Goal: Task Accomplishment & Management: Use online tool/utility

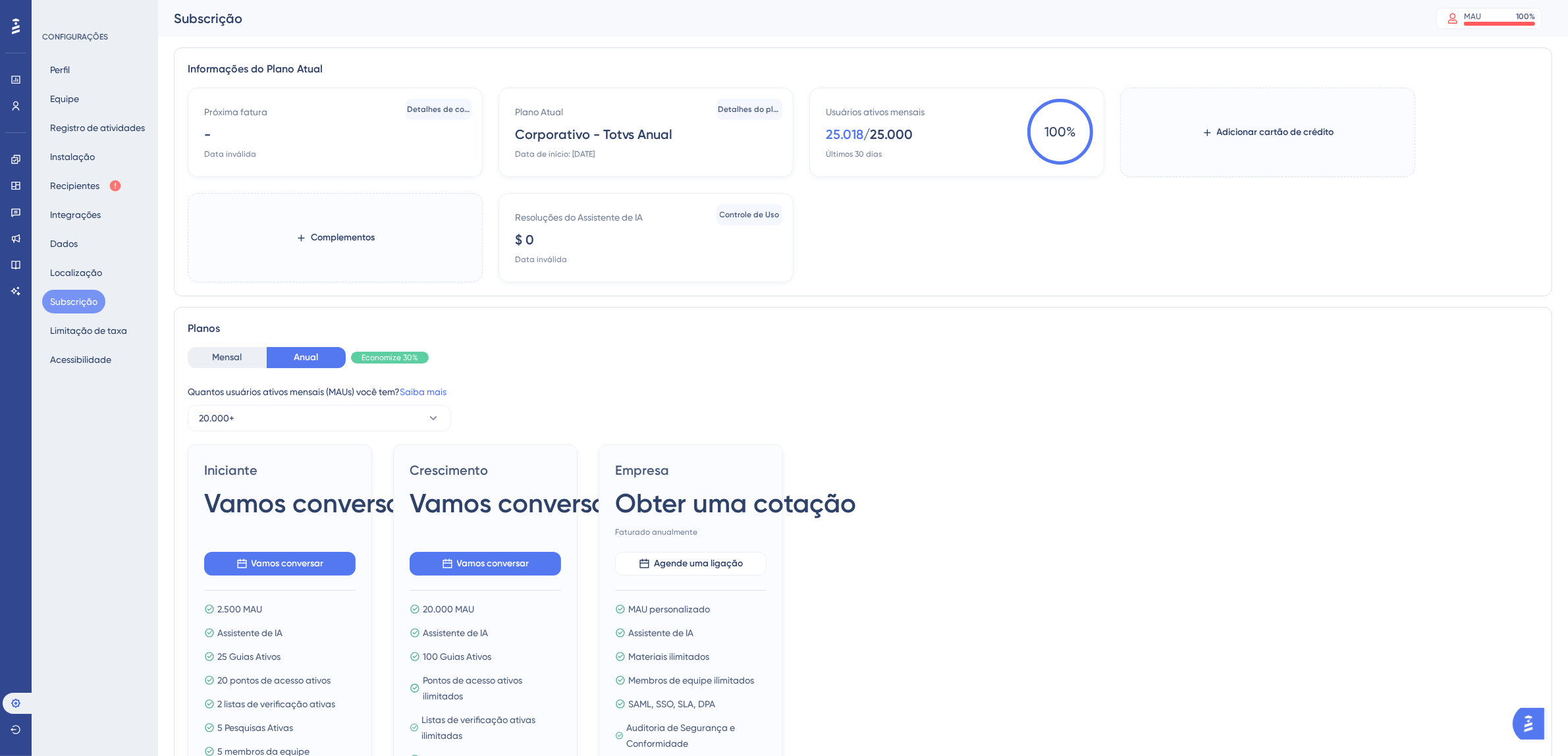
click at [14, 28] on icon at bounding box center [16, 26] width 8 height 16
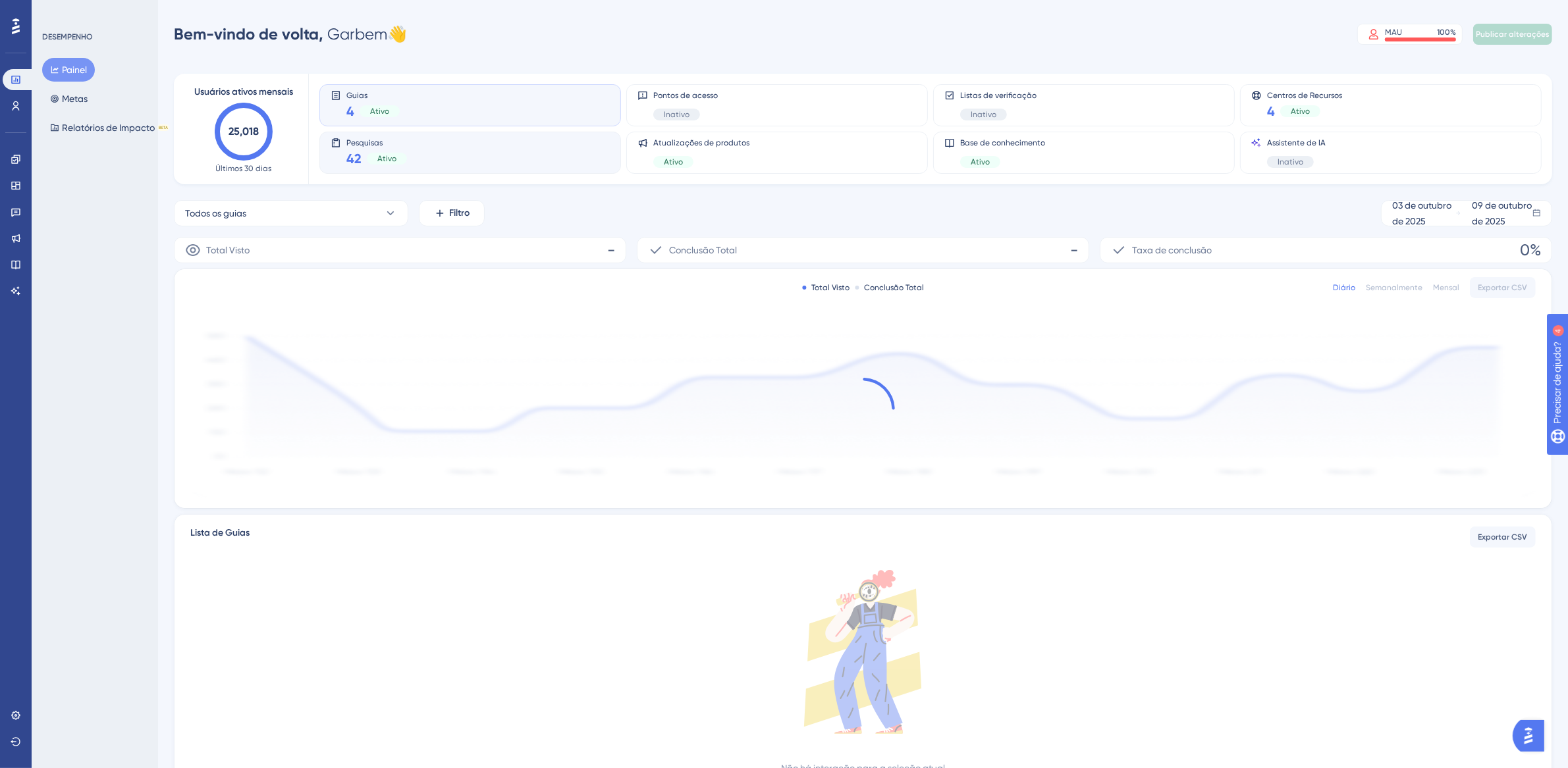
click at [458, 152] on div "Pesquisas 42 Ativo" at bounding box center [470, 153] width 280 height 31
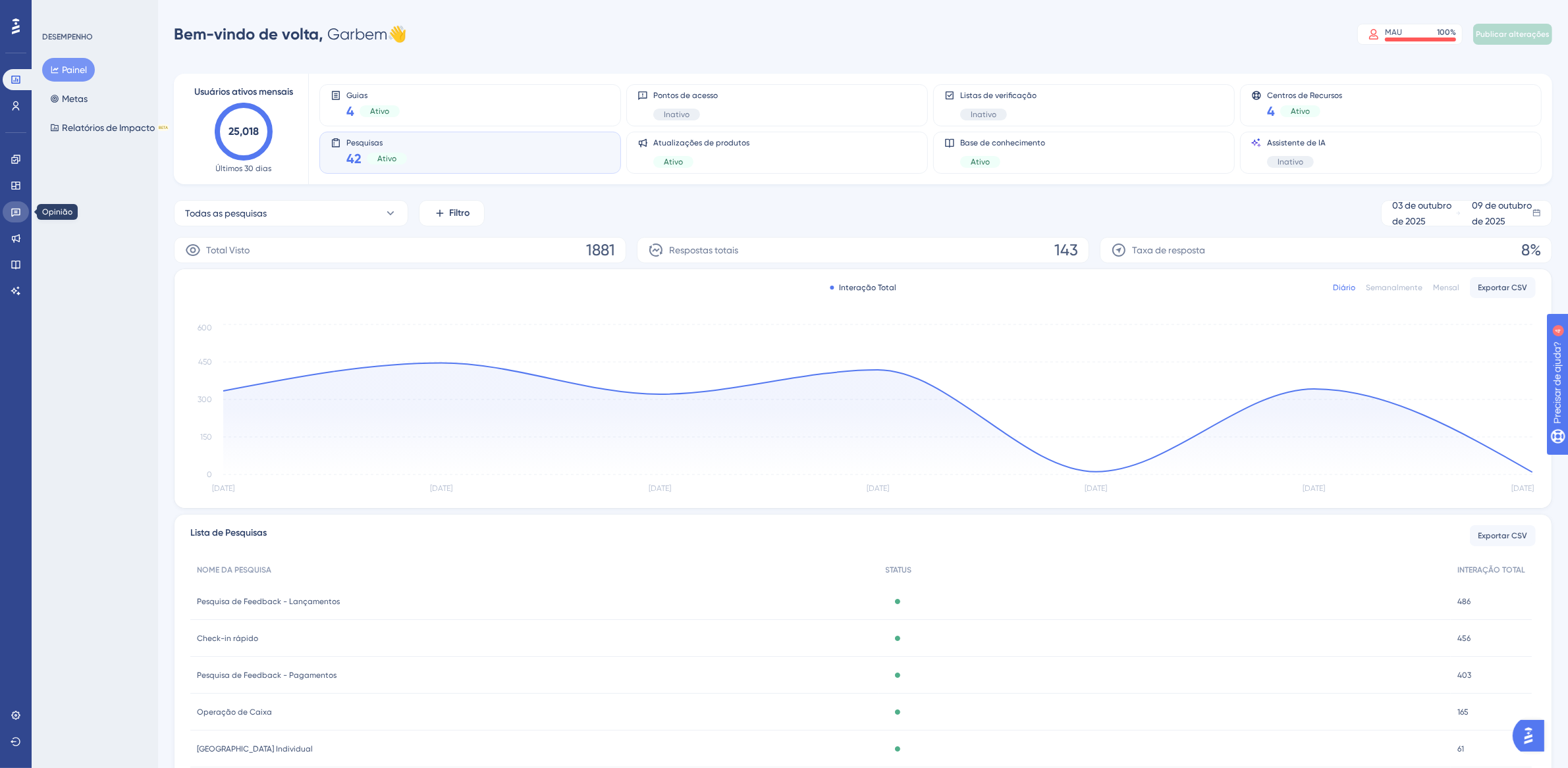
click at [15, 216] on icon at bounding box center [15, 211] width 10 height 10
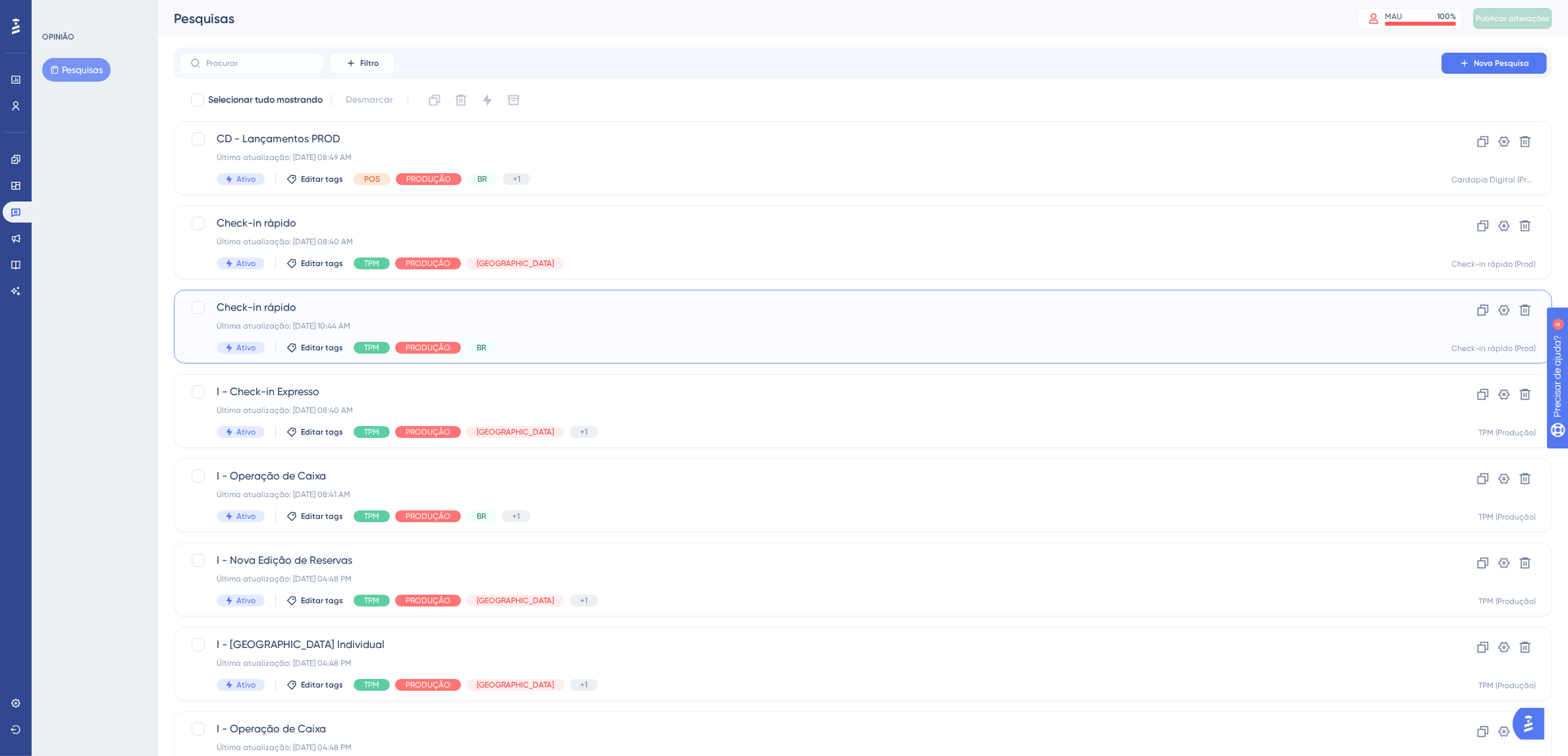
click at [606, 336] on div "Check-in rápido Última atualização: [DATE] 10:44 AM Ativo Editar tags TPM PRODU…" at bounding box center [810, 327] width 1188 height 54
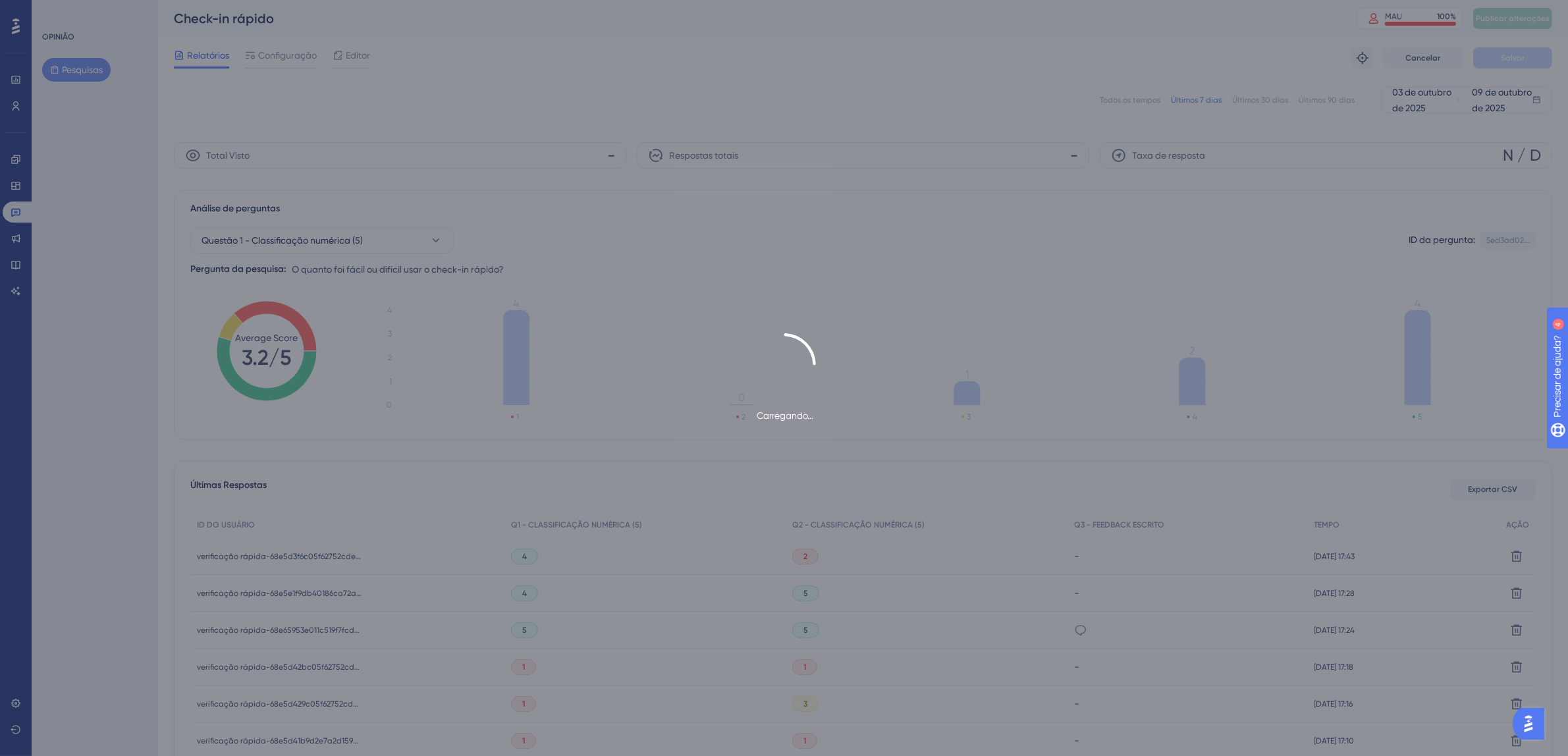
click at [361, 56] on div "Carregando..." at bounding box center [784, 378] width 1568 height 756
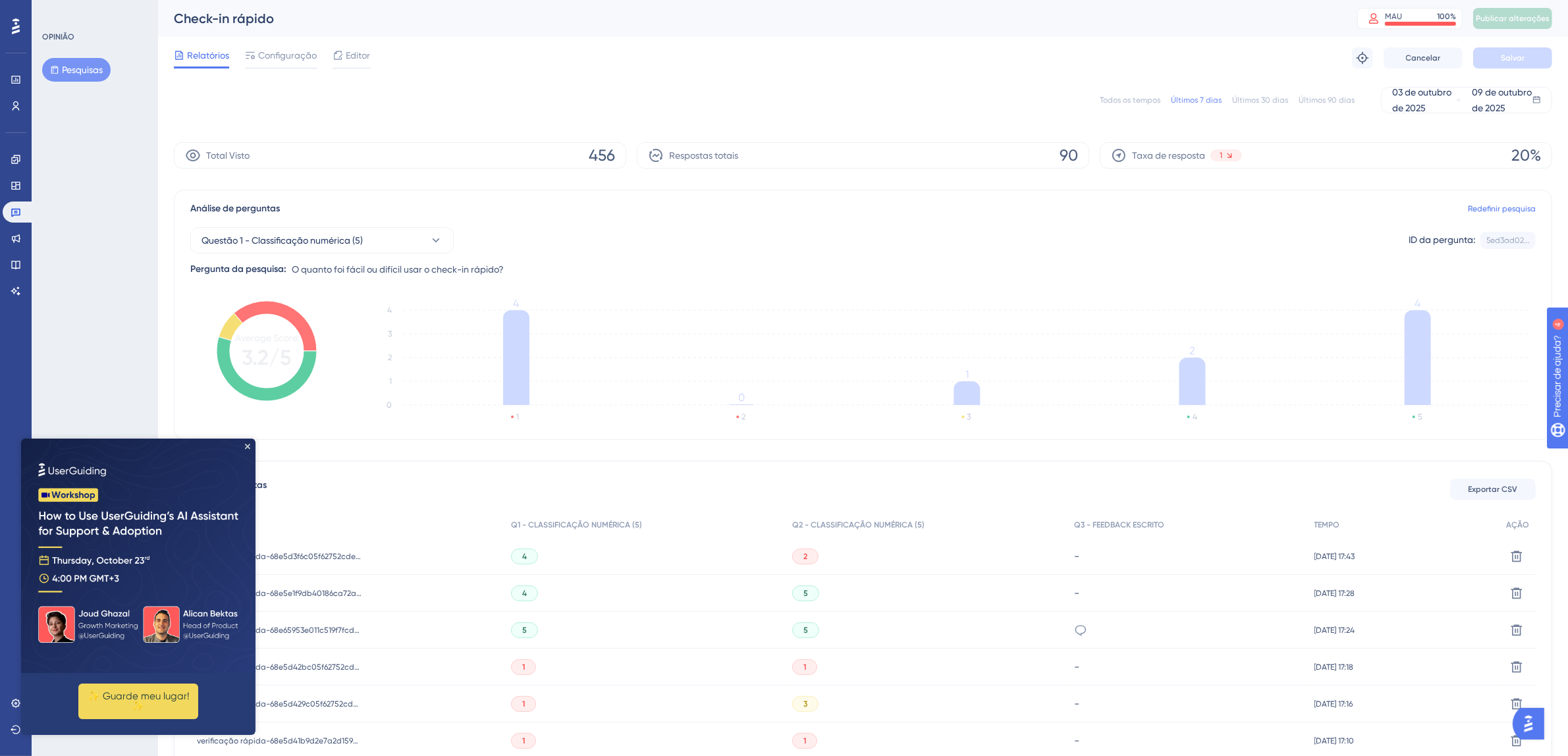
click at [253, 447] on img at bounding box center [138, 554] width 234 height 234
click at [355, 57] on font "Editor" at bounding box center [358, 55] width 24 height 10
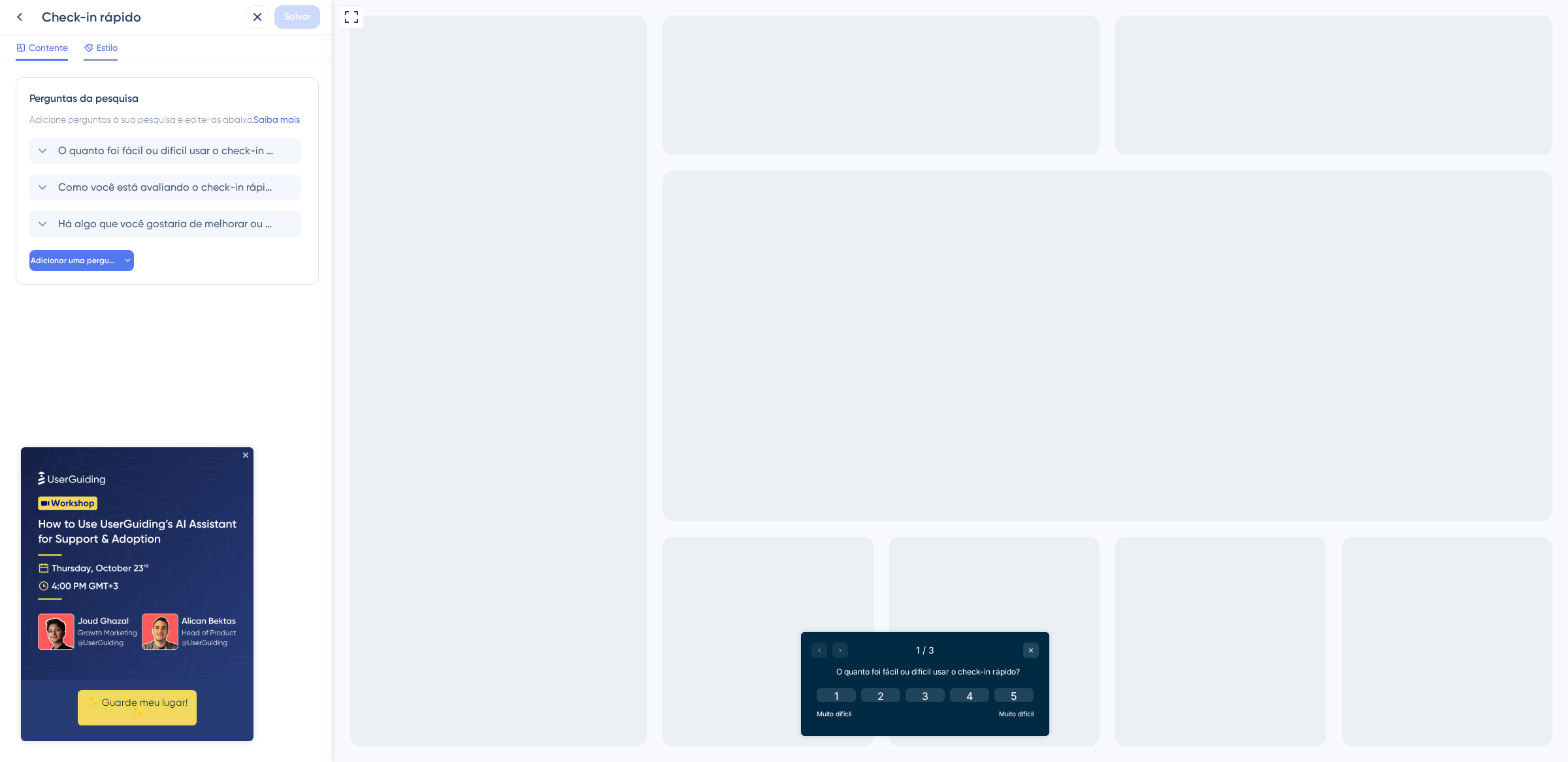
click at [106, 52] on font "Estilo" at bounding box center [106, 47] width 21 height 10
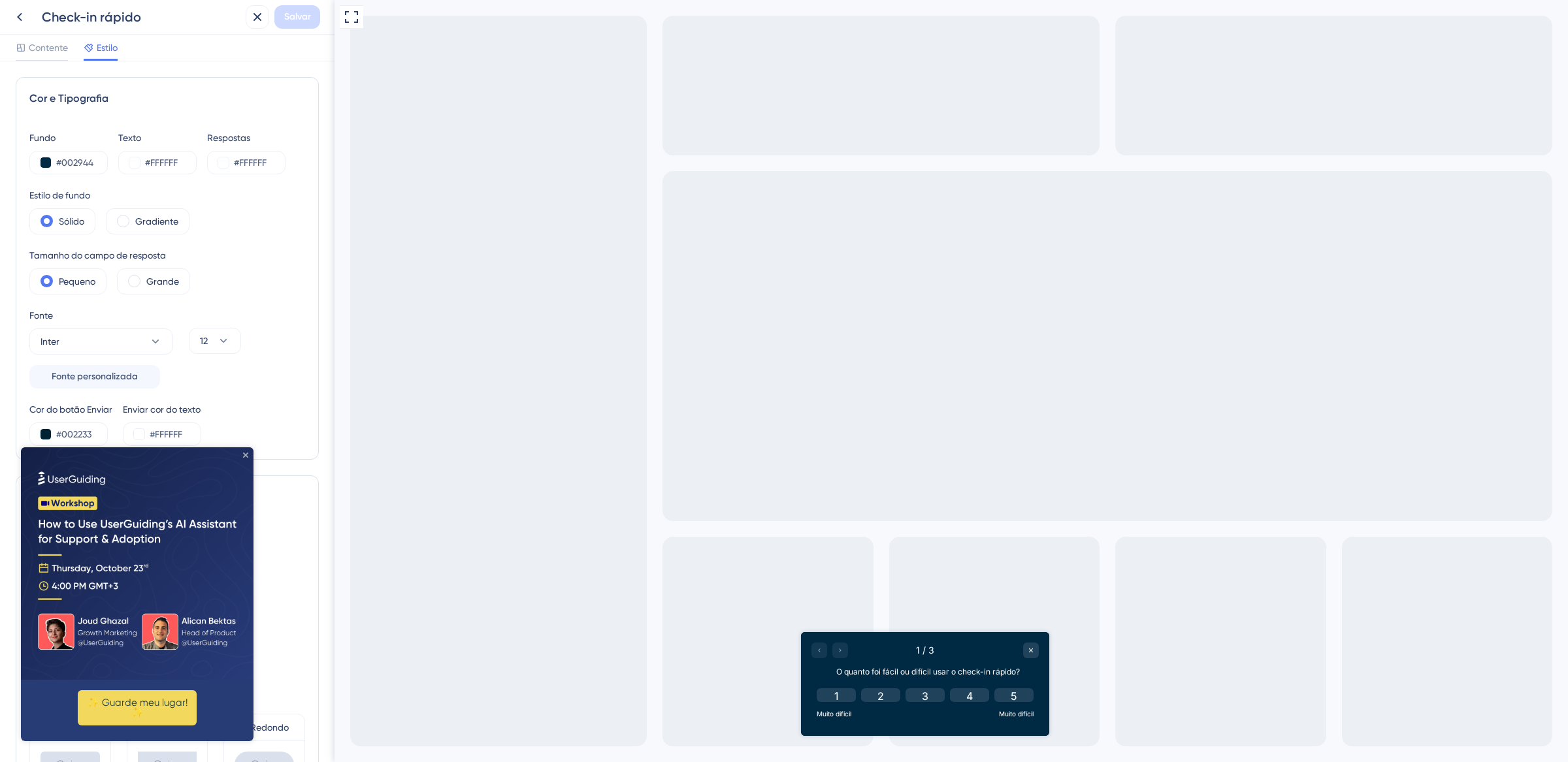
click at [248, 454] on icon "Fechar visualização" at bounding box center [246, 455] width 6 height 6
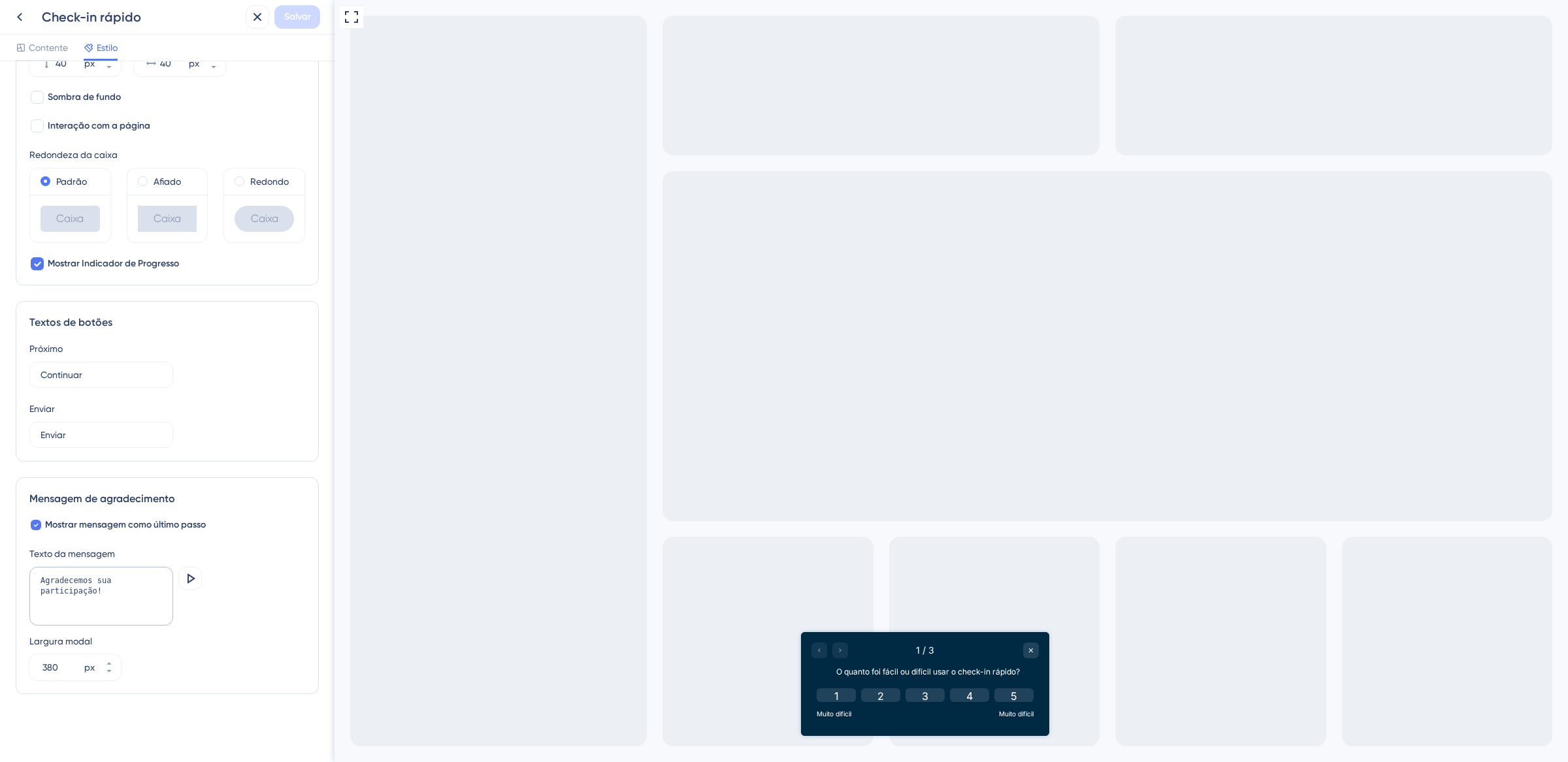
scroll to position [85, 0]
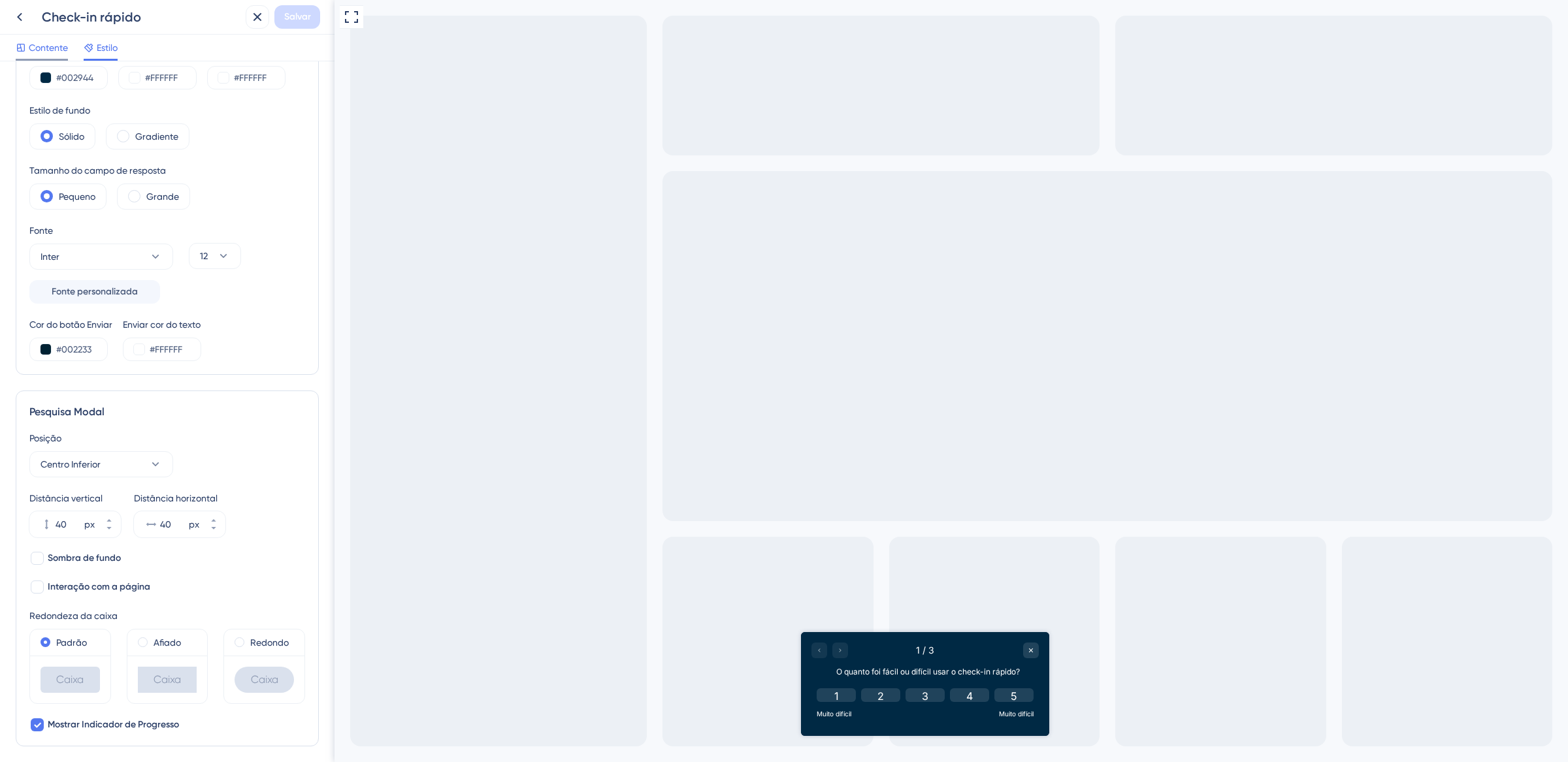
click at [64, 45] on font "Contente" at bounding box center [48, 47] width 39 height 10
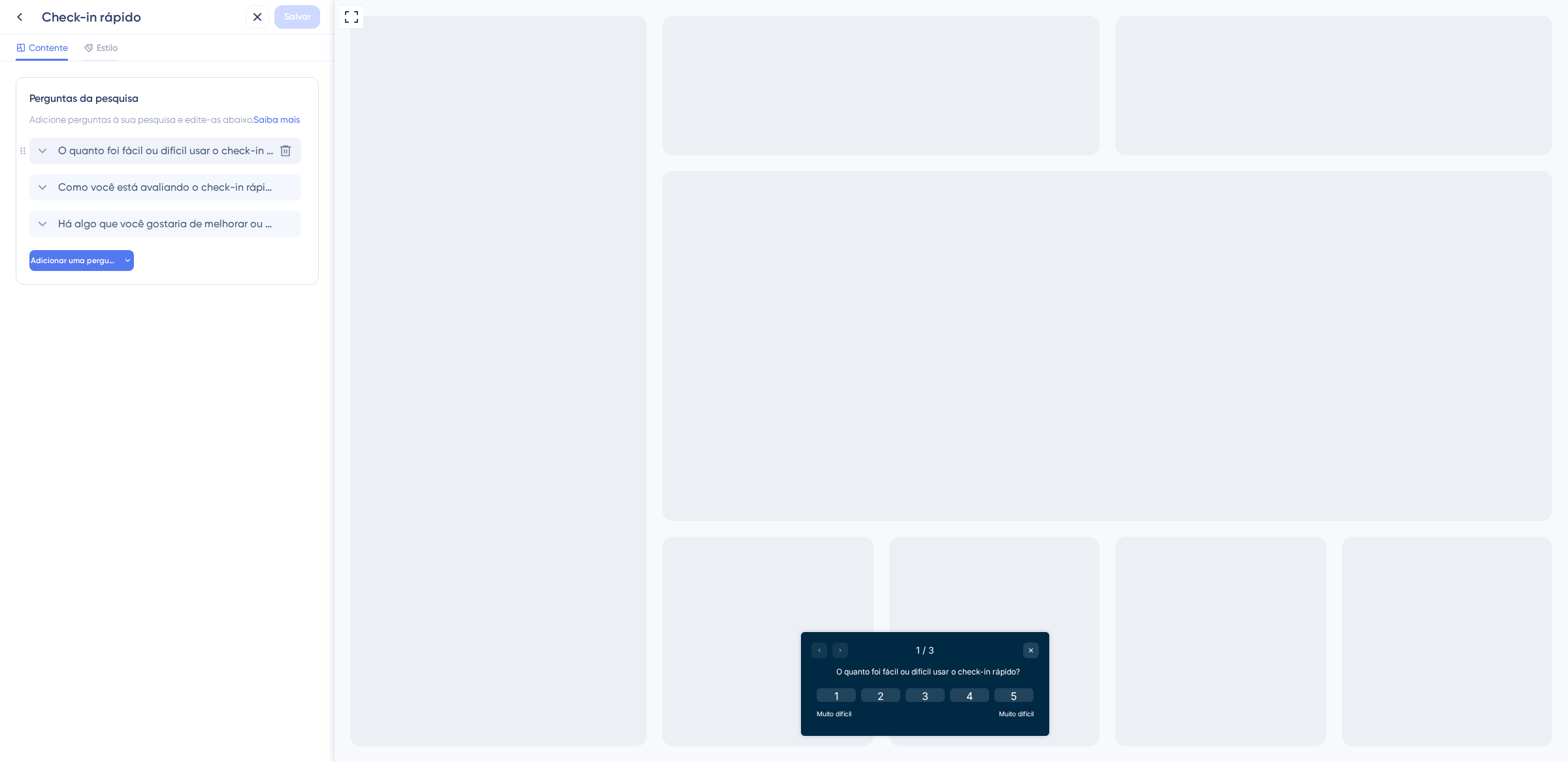
click at [178, 157] on font "O quanto foi fácil ou difícil usar o check-in rápido?" at bounding box center [181, 151] width 246 height 13
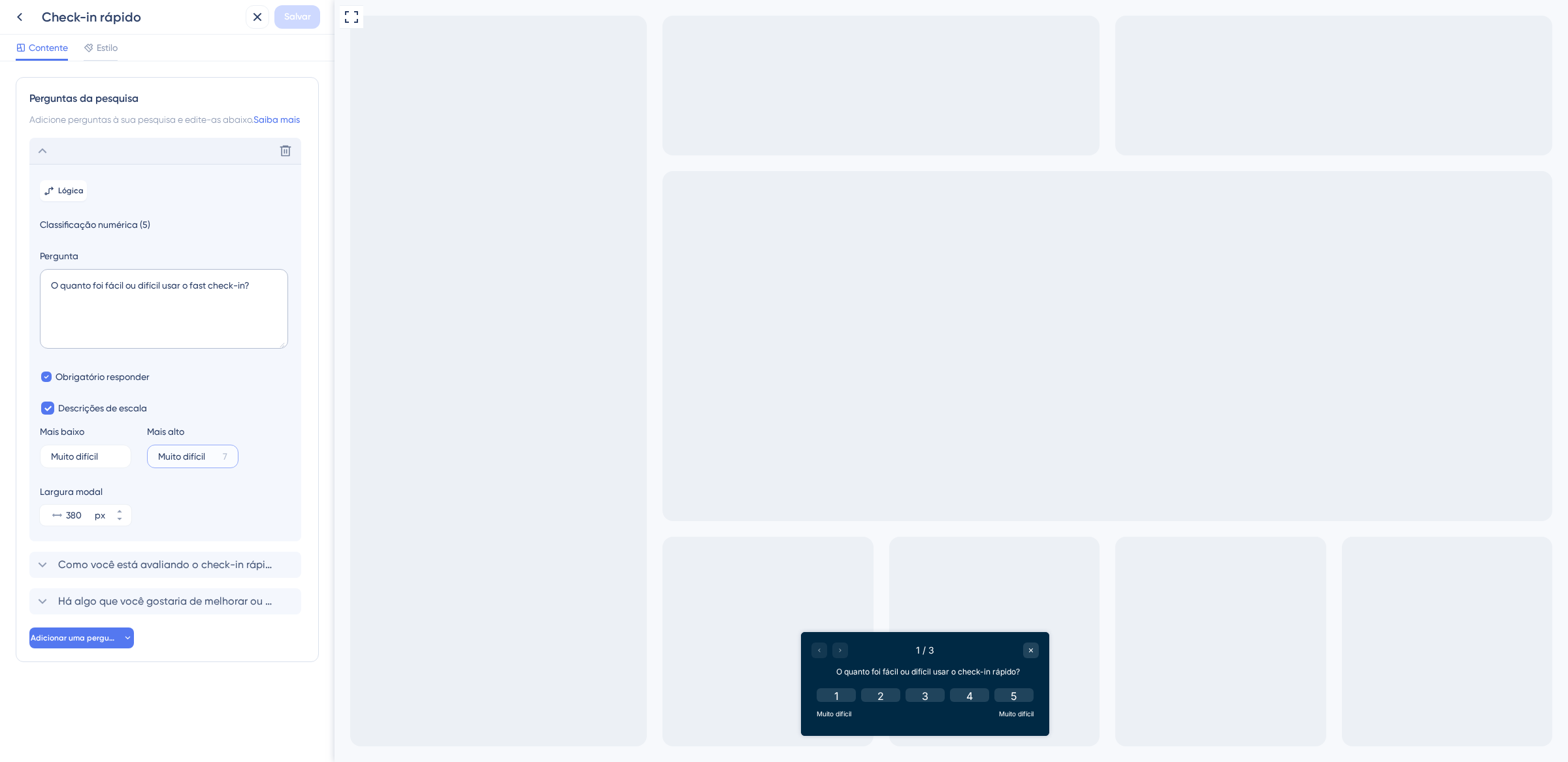
click at [215, 461] on input "Muito difícil" at bounding box center [187, 456] width 60 height 9
type input "Muito fácil"
click at [308, 13] on font "Salvar" at bounding box center [297, 17] width 27 height 11
click at [243, 21] on icon at bounding box center [248, 24] width 13 height 13
click at [255, 18] on icon at bounding box center [257, 17] width 8 height 8
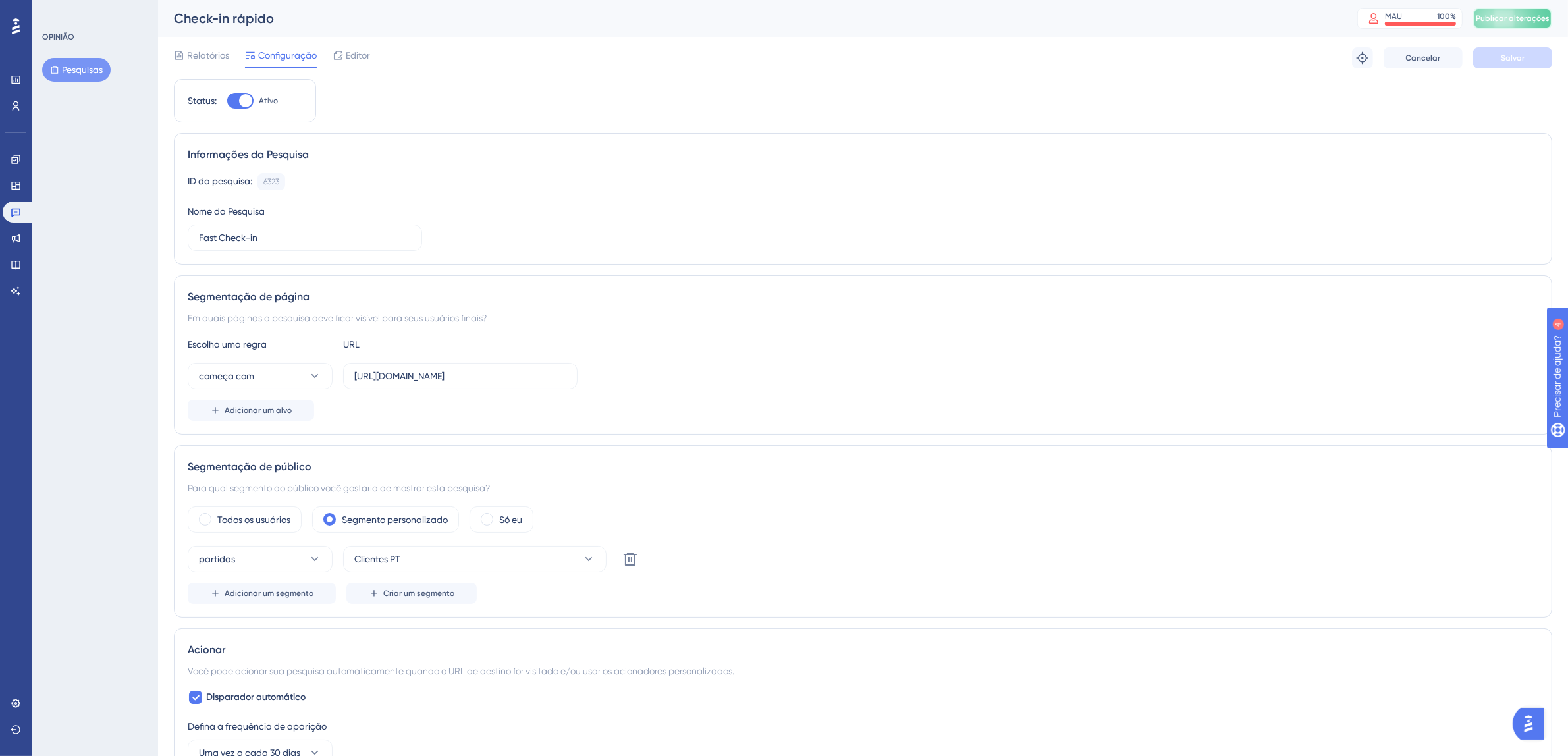
click at [1524, 25] on button "Publicar alterações" at bounding box center [1512, 19] width 79 height 21
click at [407, 19] on icon at bounding box center [408, 24] width 13 height 13
click at [19, 206] on icon at bounding box center [15, 211] width 10 height 10
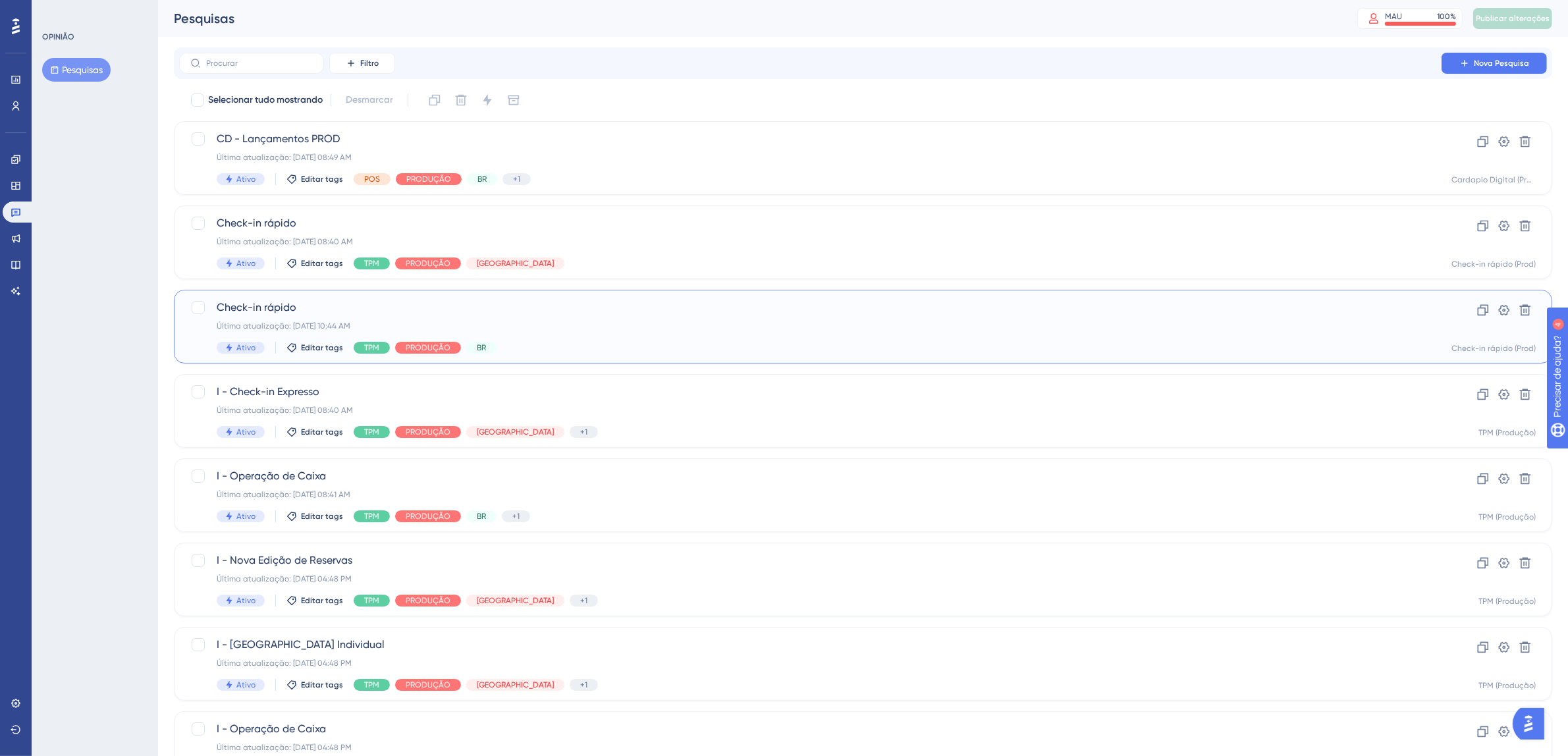
click at [640, 318] on div "Check-in rápido Última atualização: [DATE] 10:44 AM Ativo Editar tags TPM PRODU…" at bounding box center [810, 327] width 1188 height 54
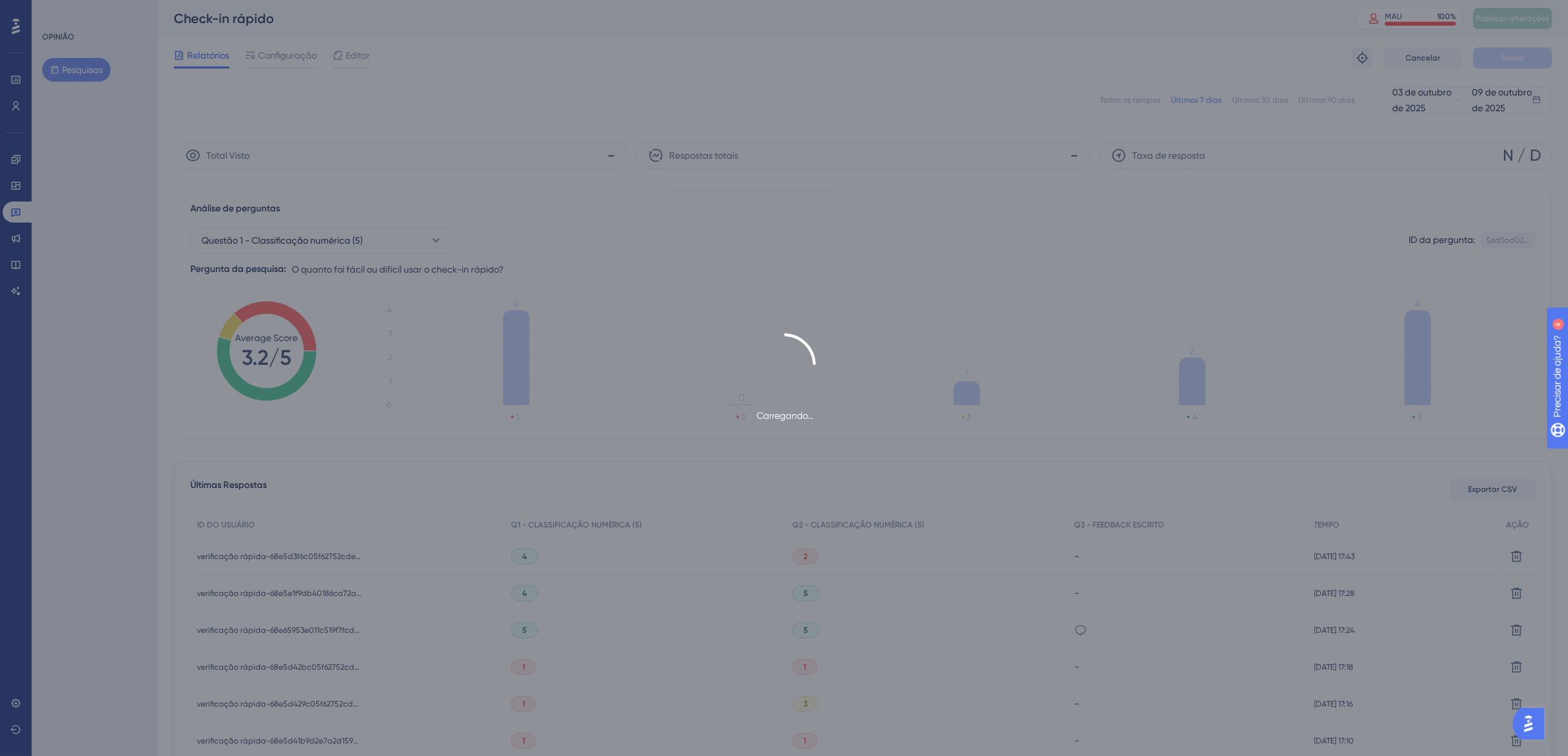
click at [289, 60] on font "Configuração" at bounding box center [287, 55] width 58 height 10
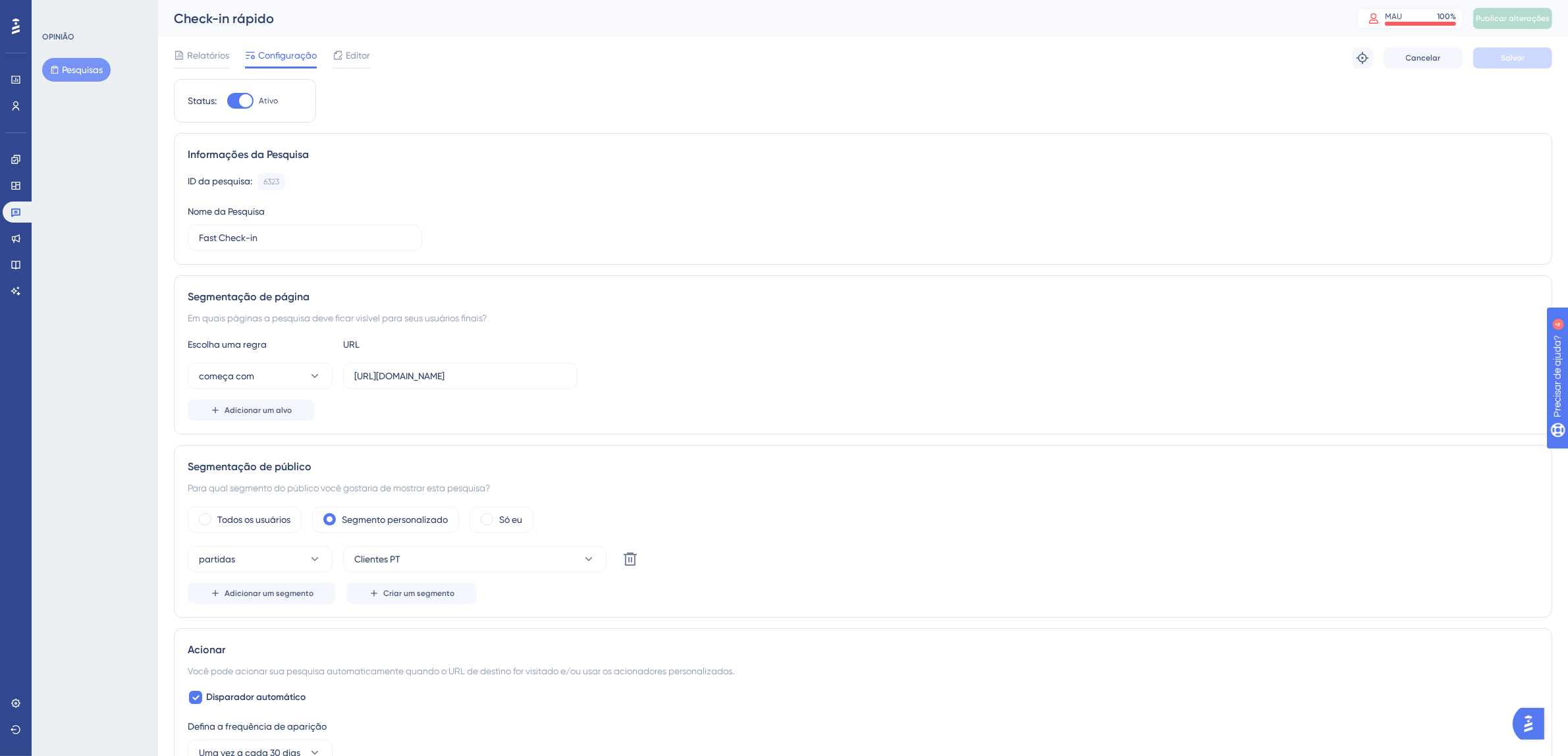
click at [289, 60] on font "Configuração" at bounding box center [287, 55] width 58 height 10
click at [363, 50] on font "Editor" at bounding box center [358, 55] width 24 height 10
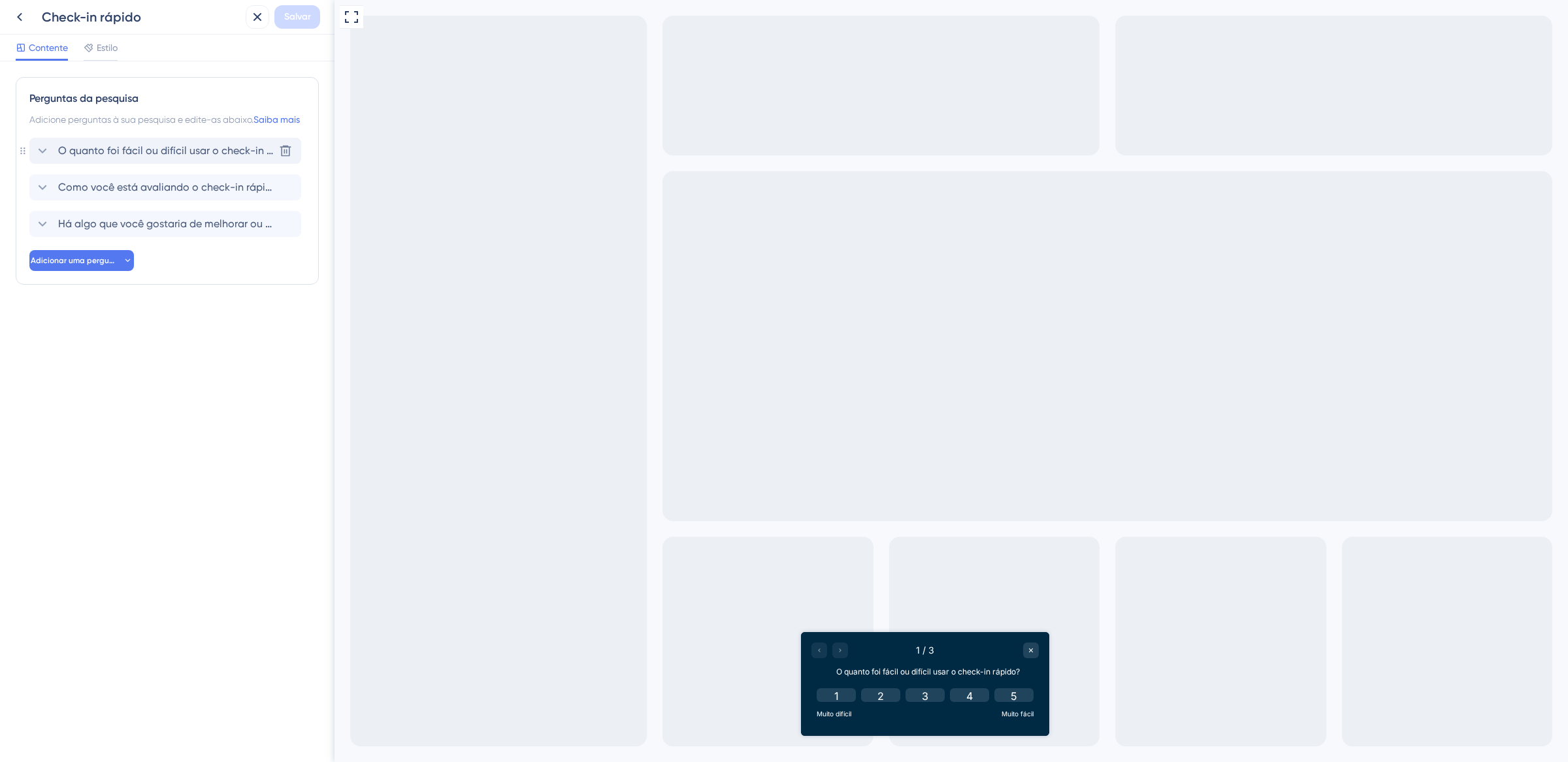
click at [143, 164] on div "O quanto foi fácil ou difícil usar o check-in rápido? [GEOGRAPHIC_DATA]" at bounding box center [165, 151] width 272 height 26
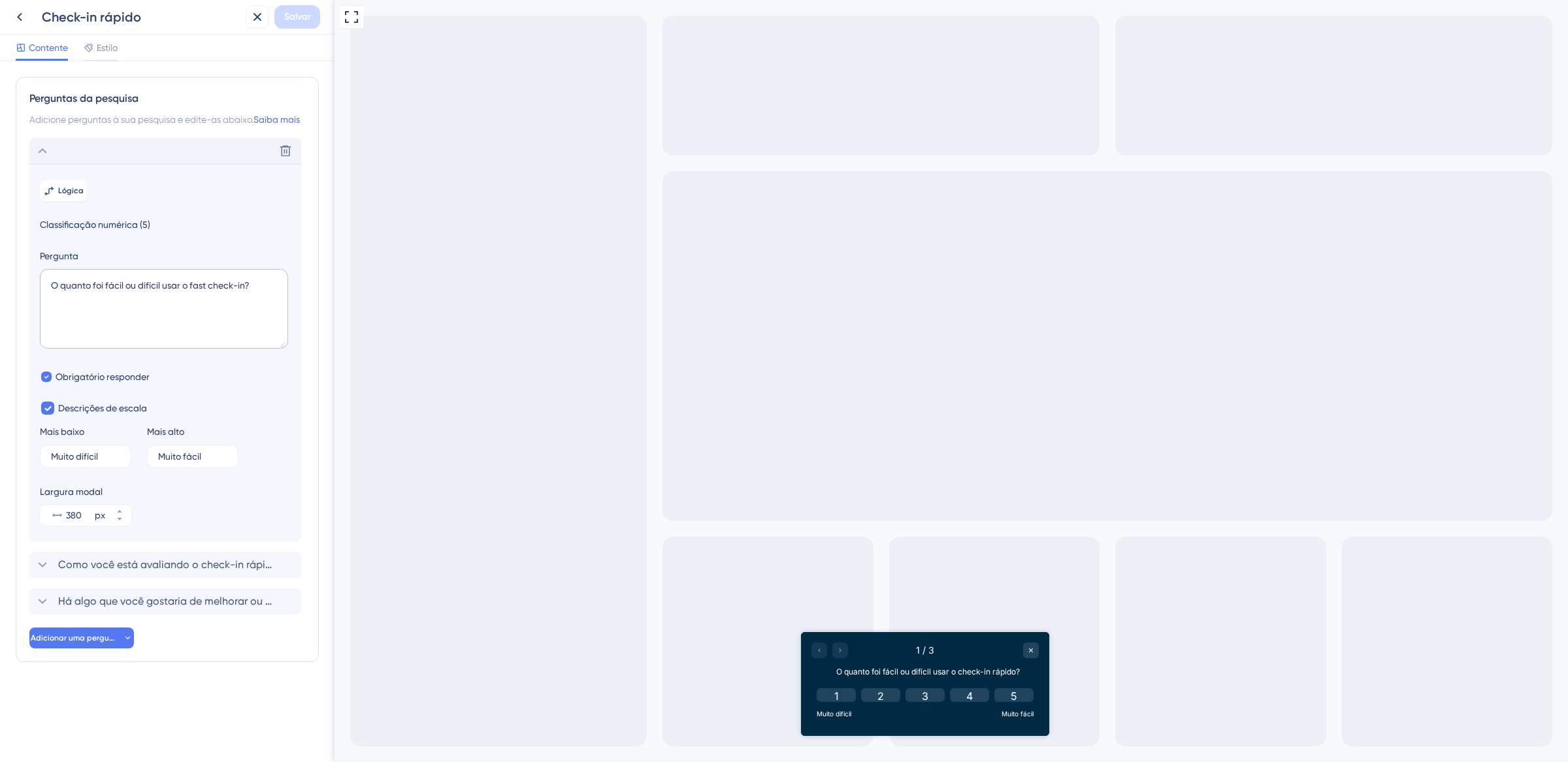
click at [47, 159] on icon at bounding box center [42, 151] width 16 height 16
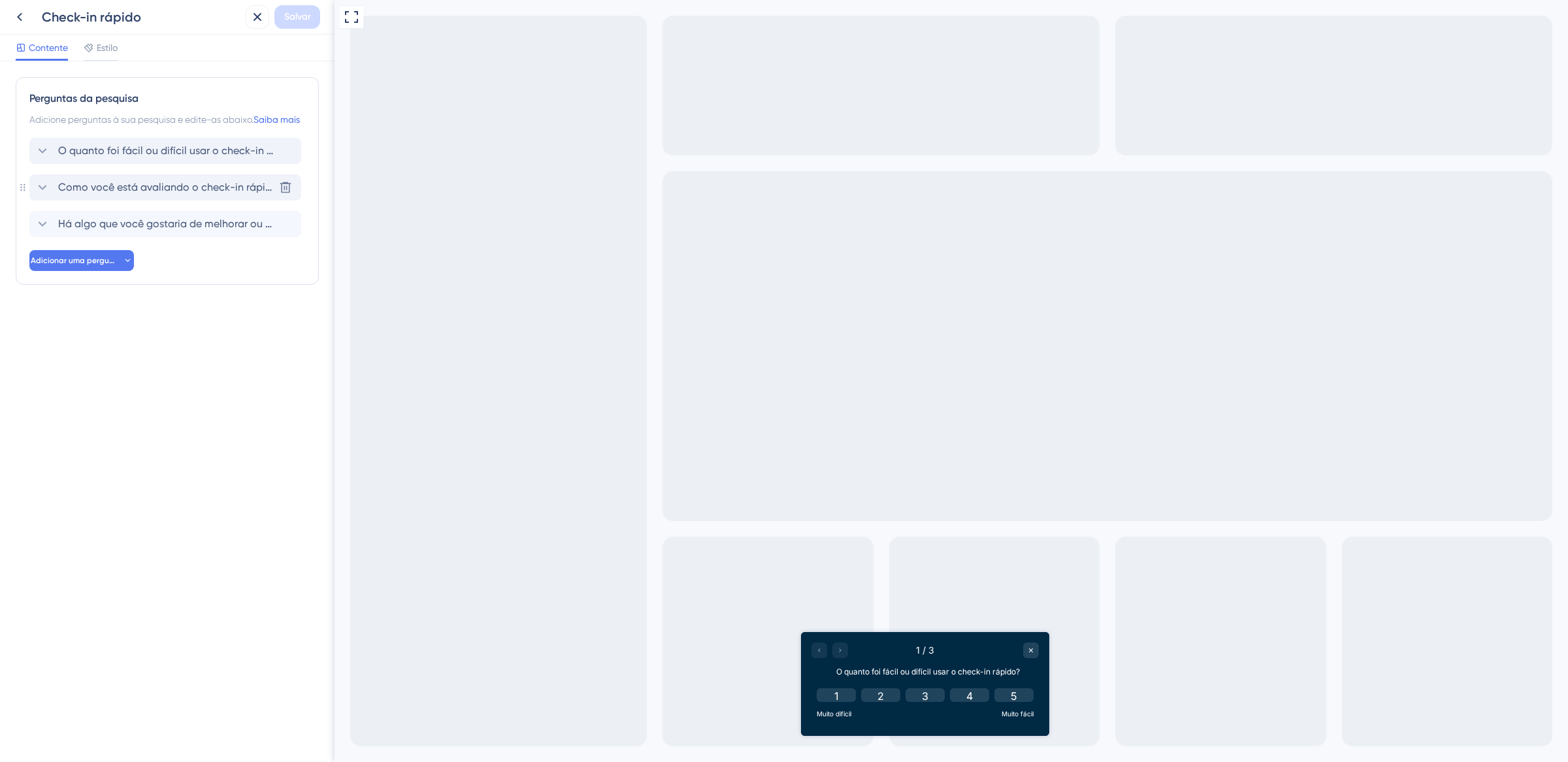
click at [96, 194] on font "Como você está avaliando o check-in rápido?" at bounding box center [171, 187] width 226 height 13
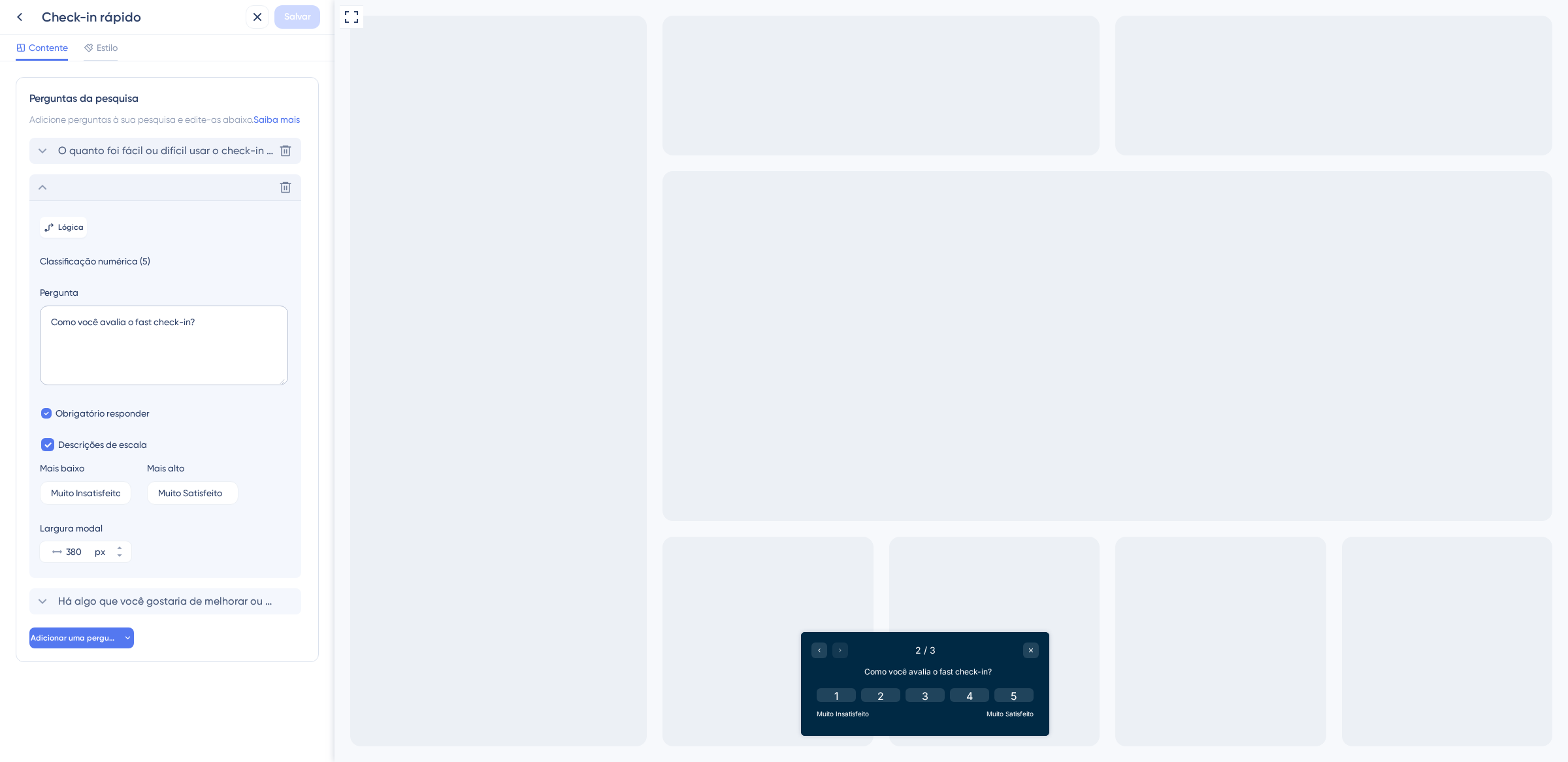
click at [107, 157] on font "O quanto foi fácil ou difícil usar o check-in rápido?" at bounding box center [181, 151] width 246 height 13
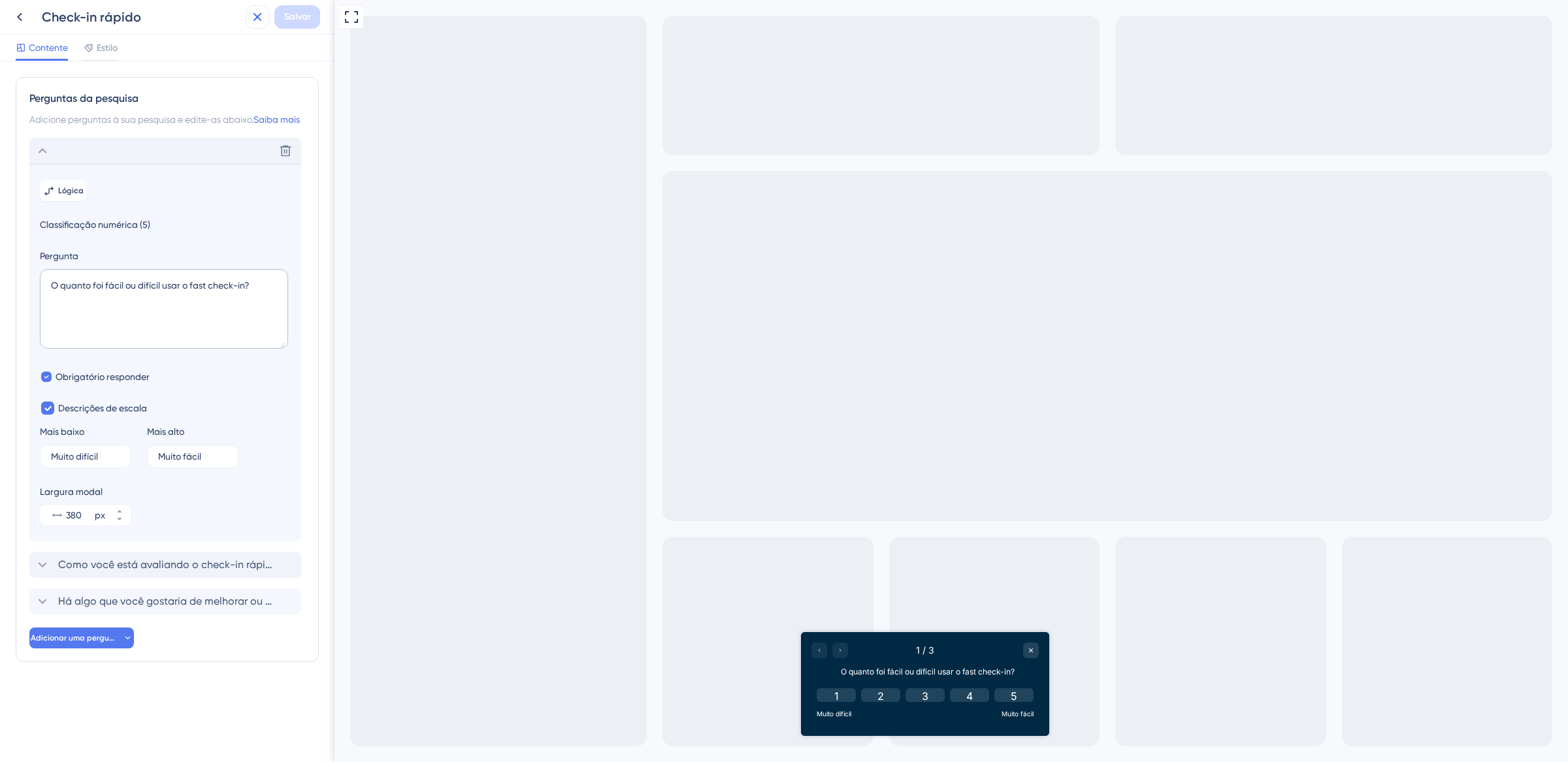
click at [258, 17] on icon at bounding box center [257, 17] width 8 height 8
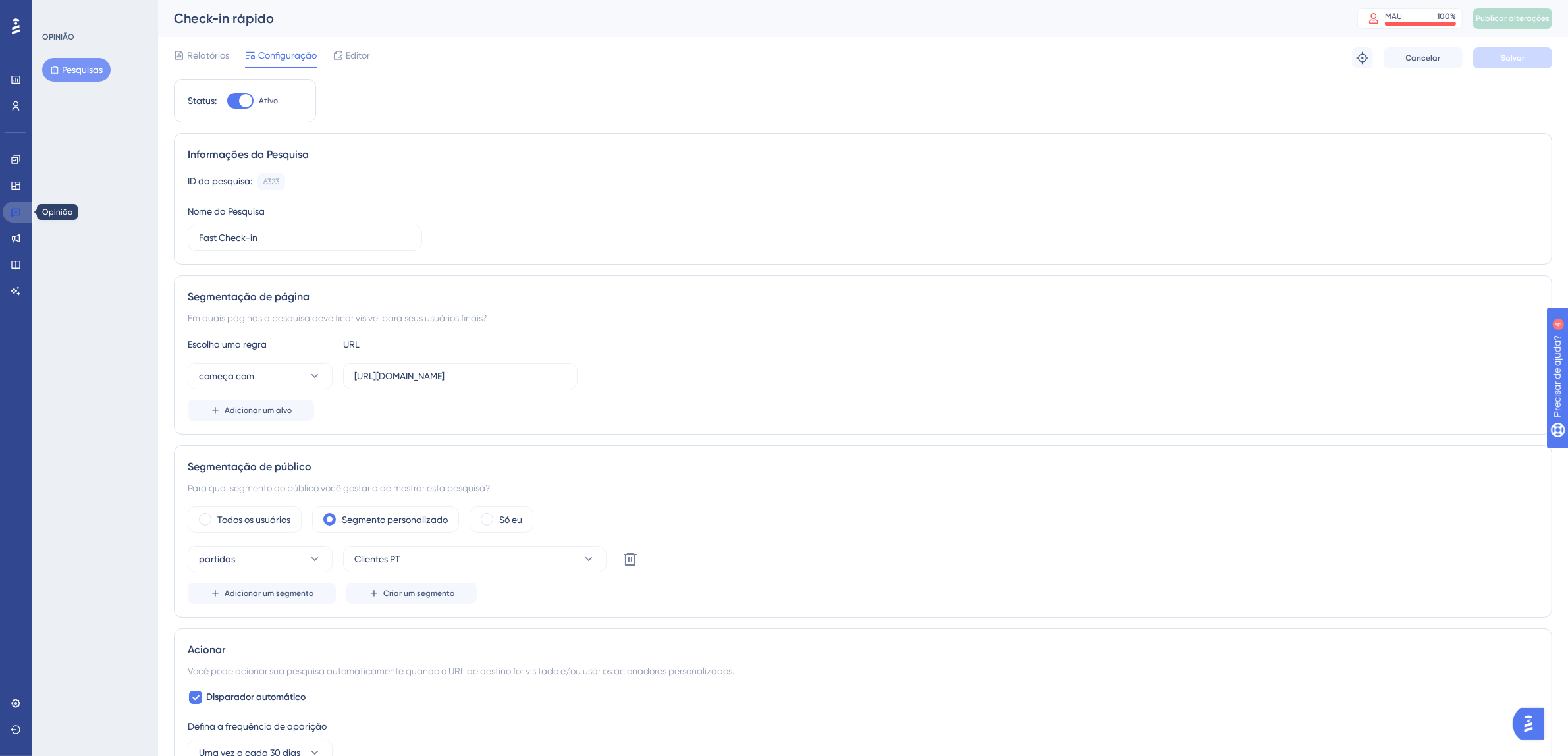
click at [18, 207] on icon at bounding box center [15, 211] width 10 height 10
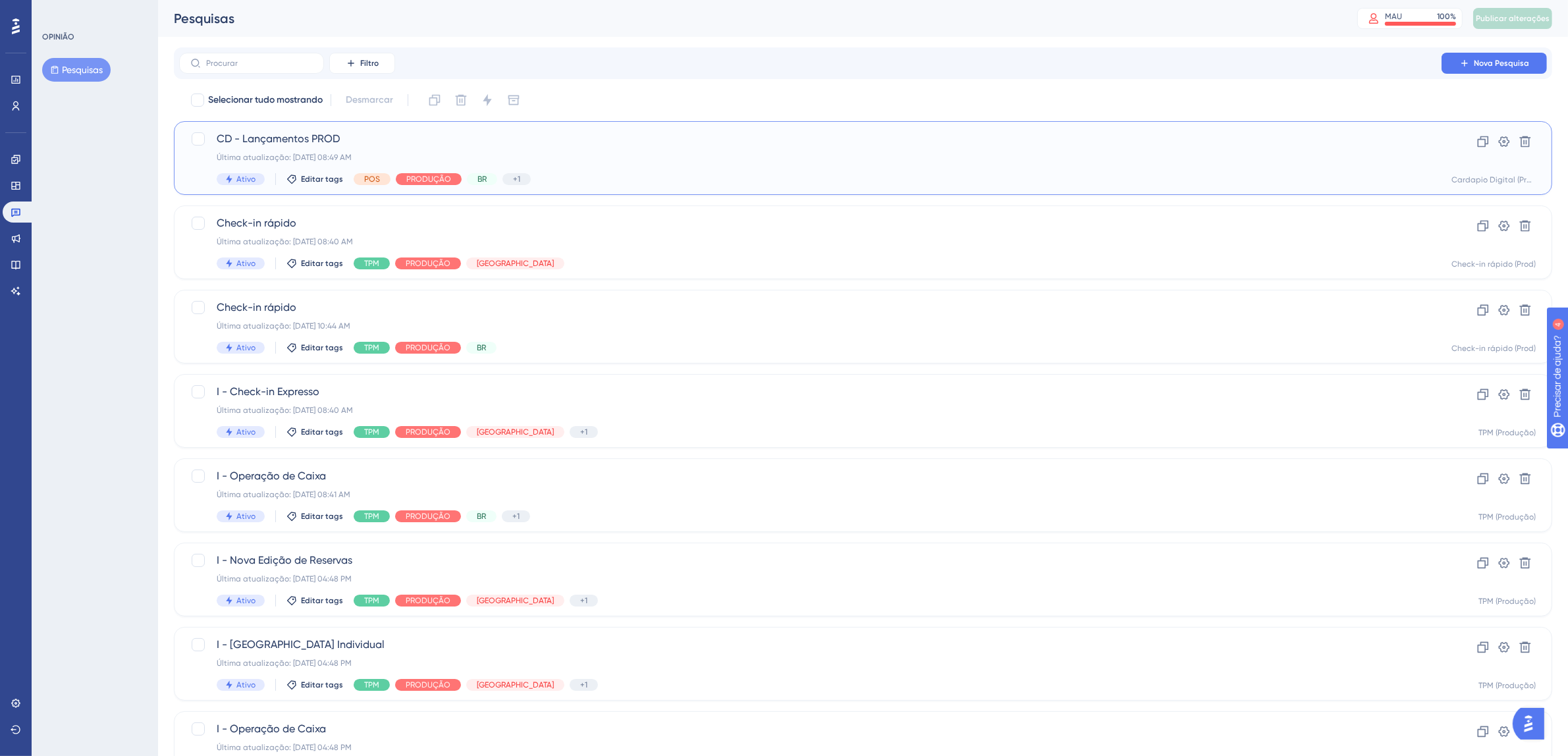
click at [765, 175] on div "Ativo Editar tags POS PRODUÇÃO BR +1 Cardápio Digital" at bounding box center [810, 179] width 1188 height 12
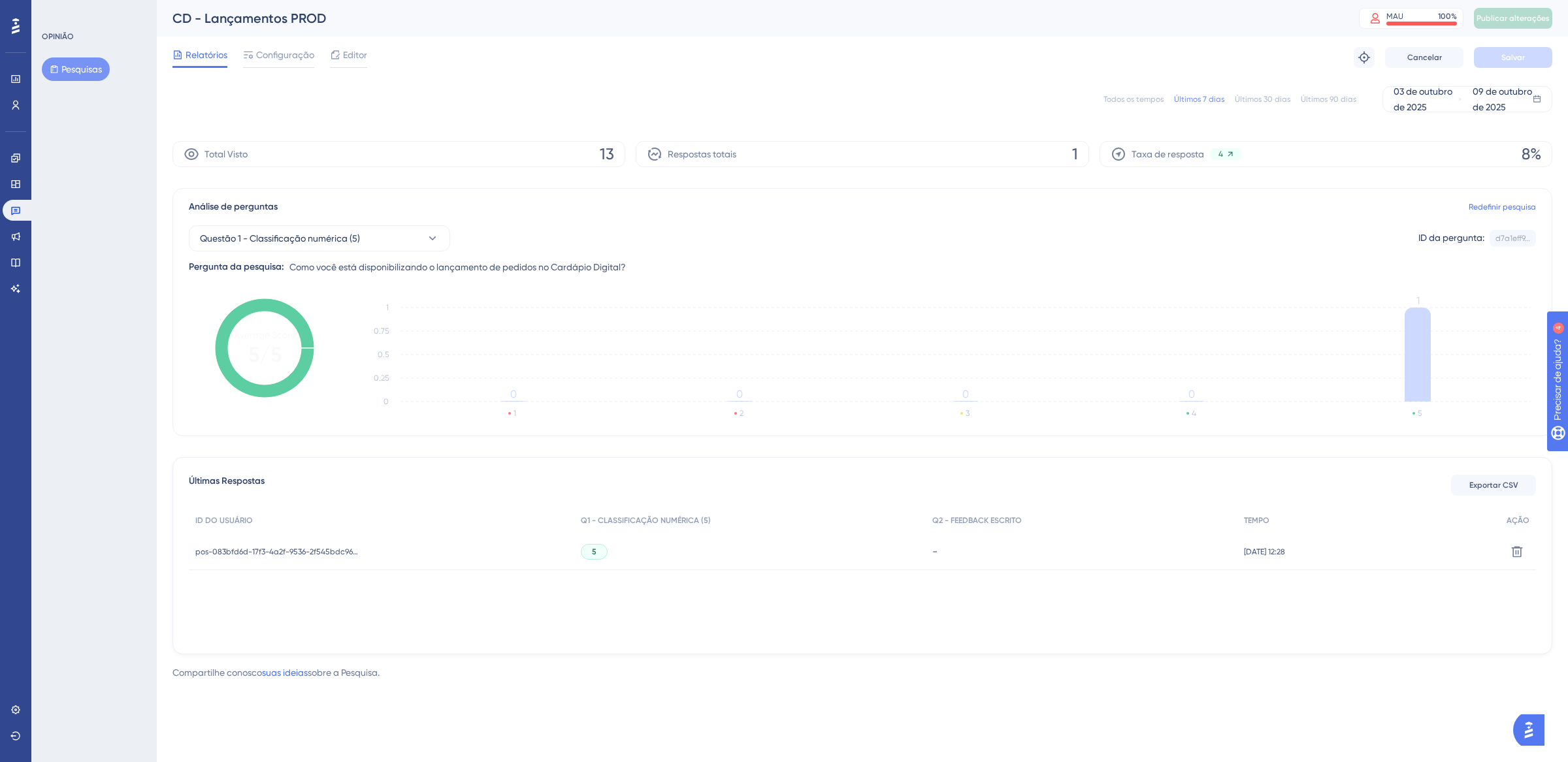
click at [1137, 102] on font "Todos os tempos" at bounding box center [1133, 99] width 60 height 9
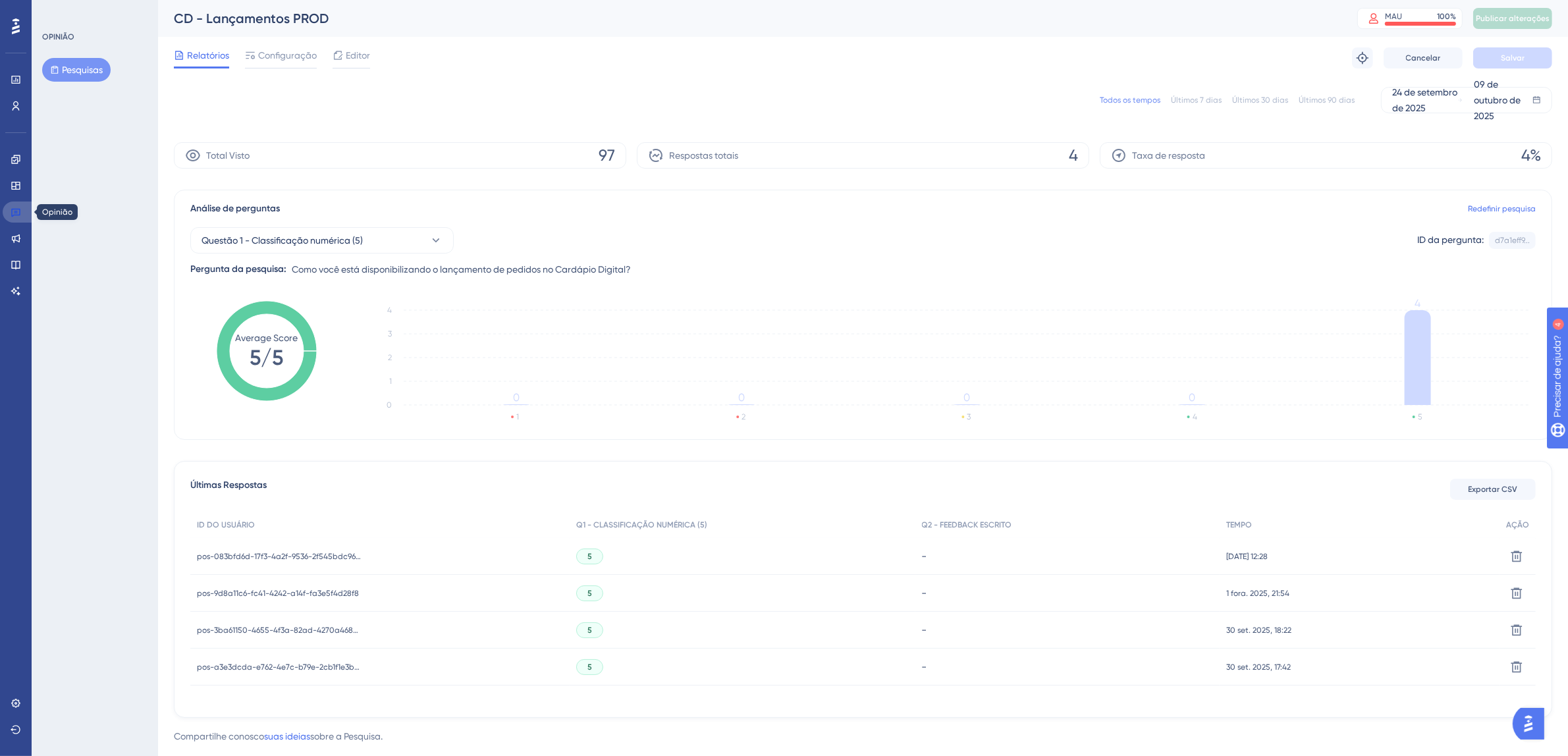
click at [22, 208] on link at bounding box center [19, 212] width 31 height 21
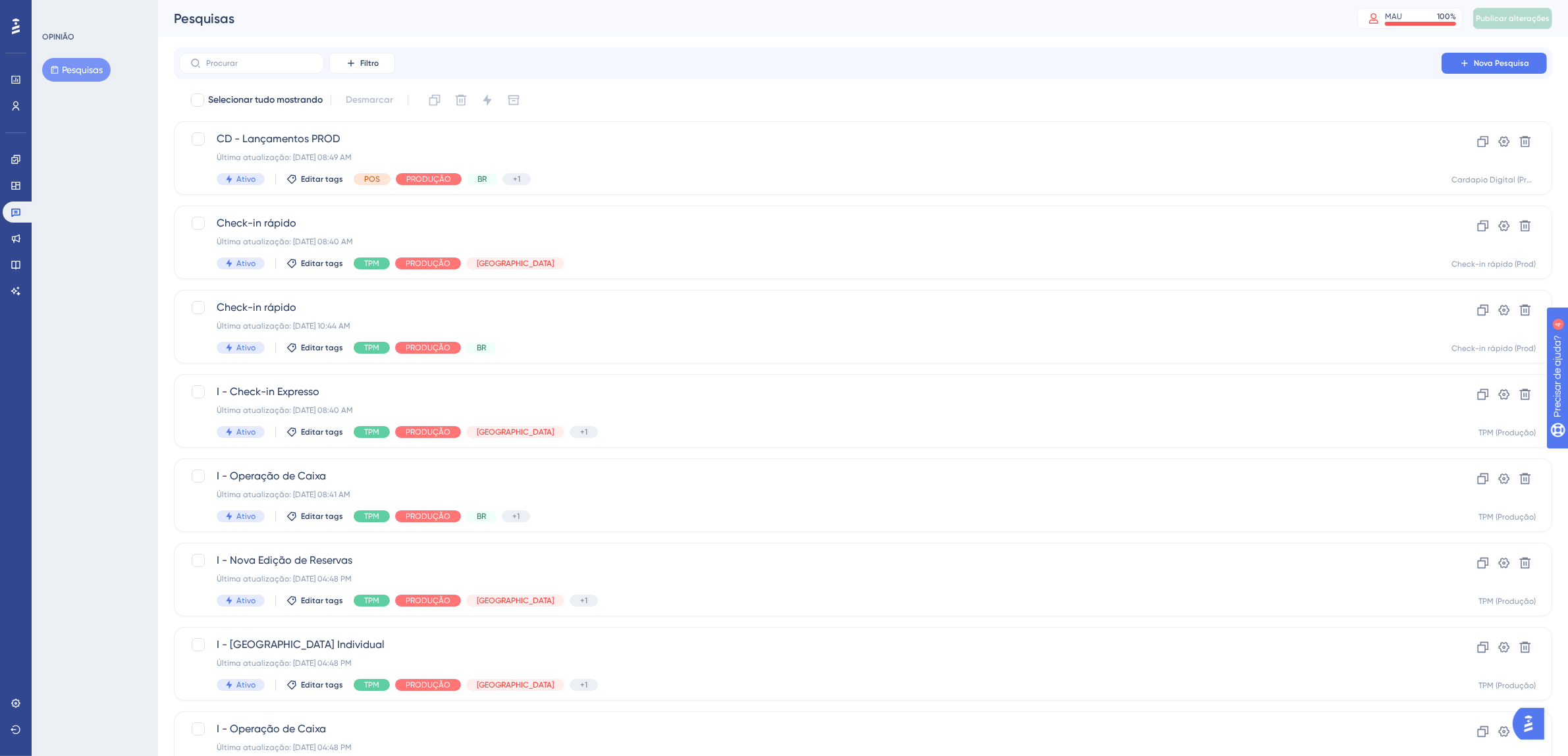
click at [18, 32] on icon at bounding box center [16, 26] width 8 height 16
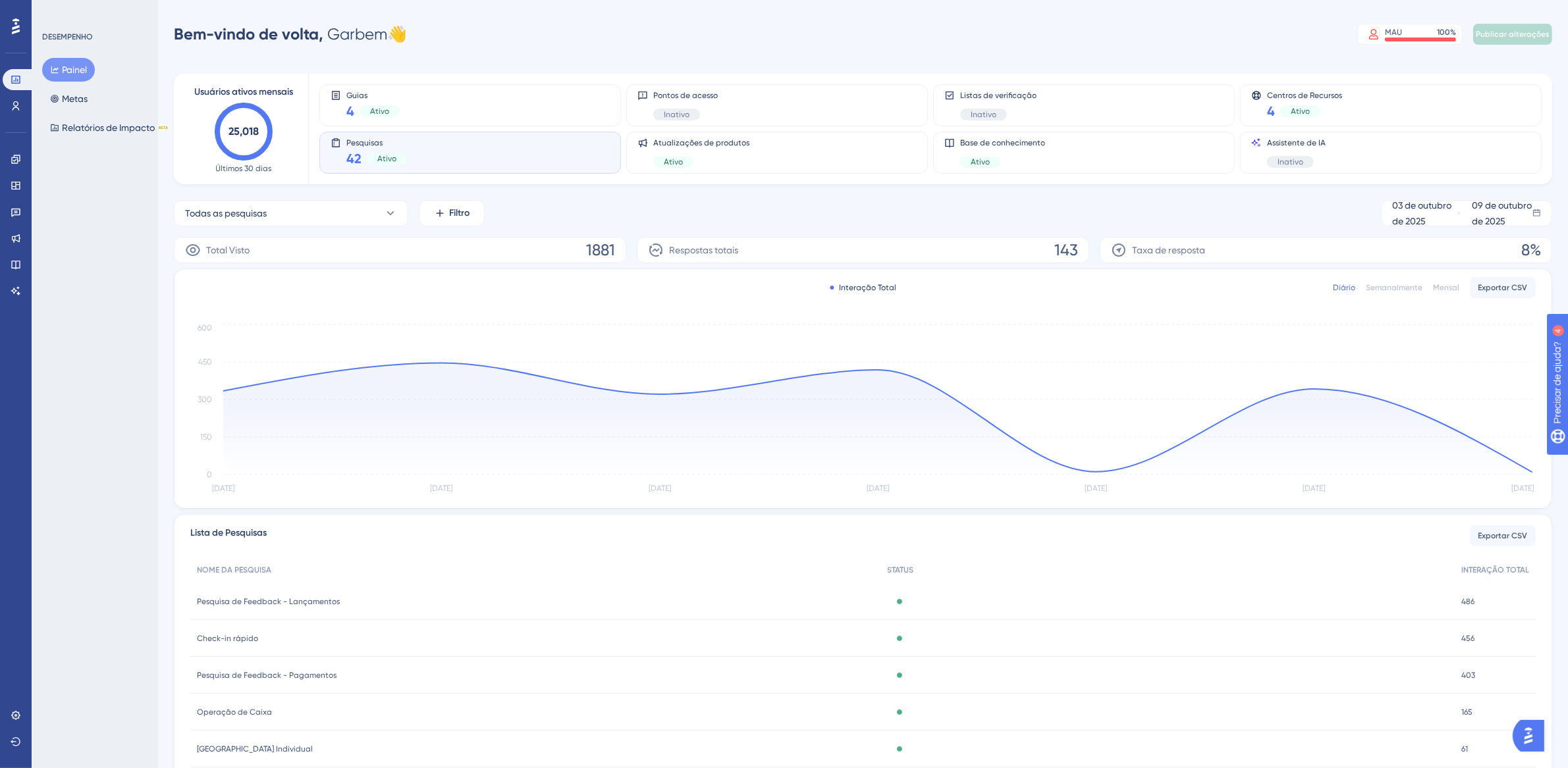
click at [535, 152] on div "Pesquisas 42 Ativo" at bounding box center [470, 153] width 280 height 31
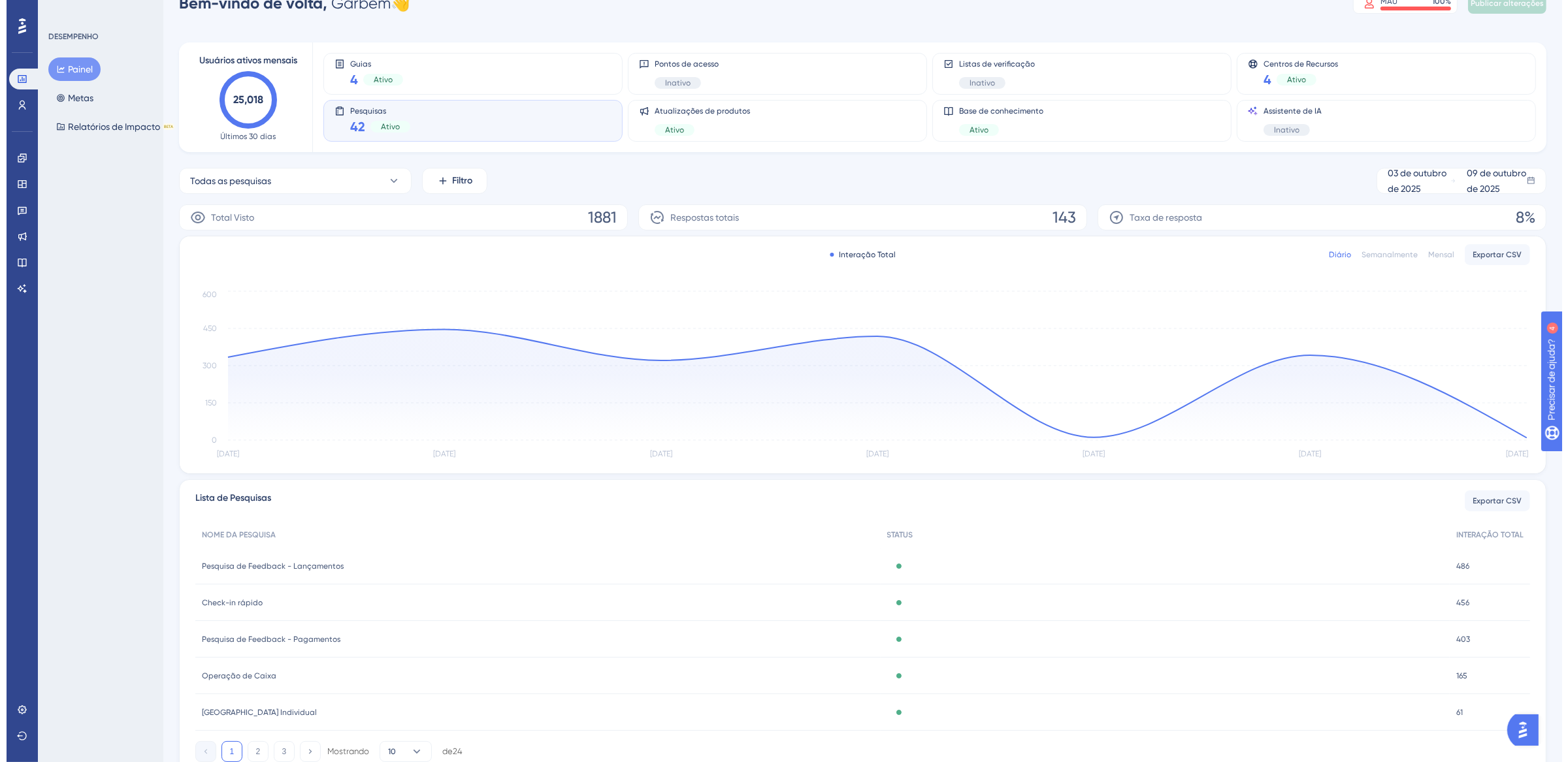
scroll to position [83, 0]
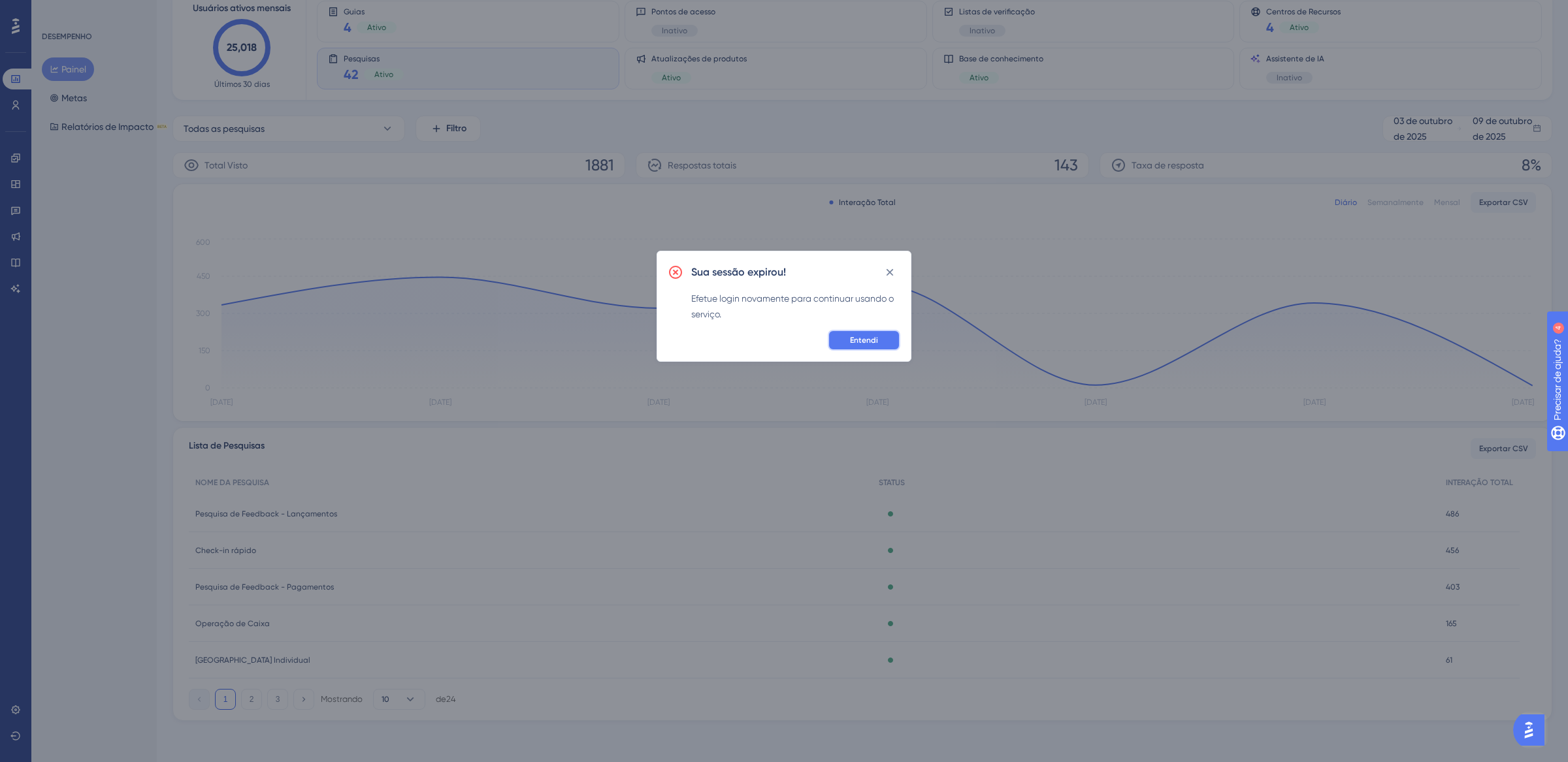
click at [873, 336] on font "Entendi" at bounding box center [864, 341] width 28 height 9
